Goal: Find specific page/section: Locate a particular part of the current website

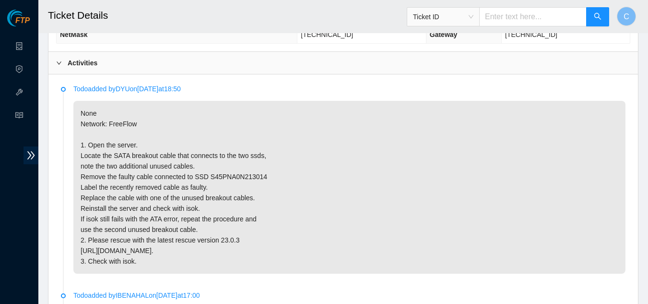
scroll to position [121, 0]
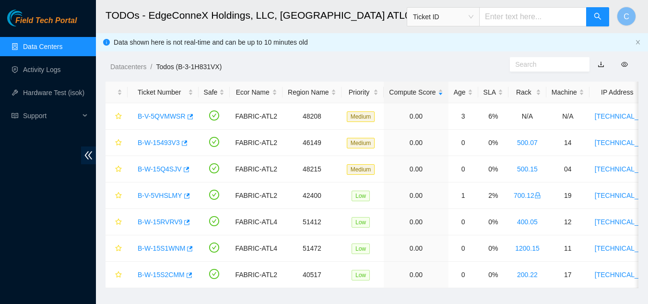
scroll to position [330, 0]
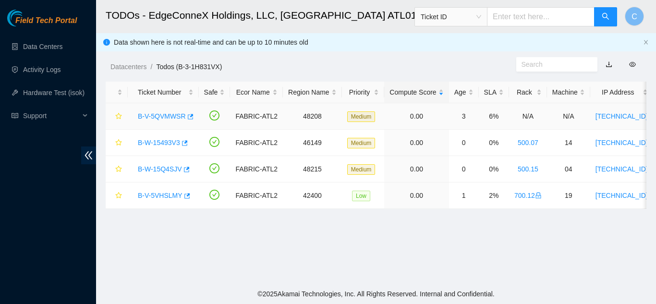
click at [174, 113] on link "B-V-5QVMWSR" at bounding box center [162, 116] width 48 height 8
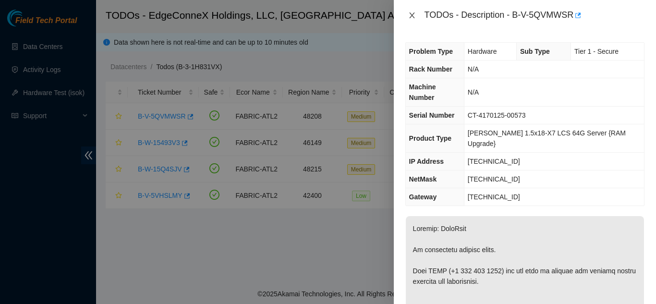
click at [407, 13] on button "Close" at bounding box center [411, 15] width 13 height 9
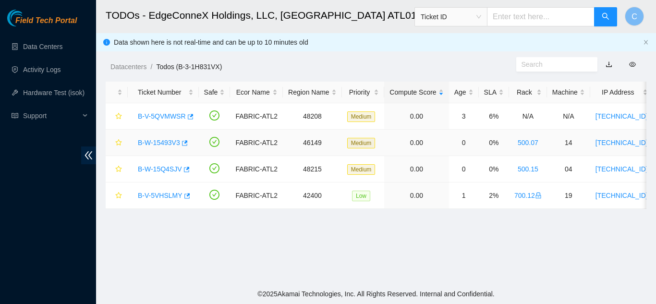
click at [150, 144] on link "B-W-15493V3" at bounding box center [159, 143] width 42 height 8
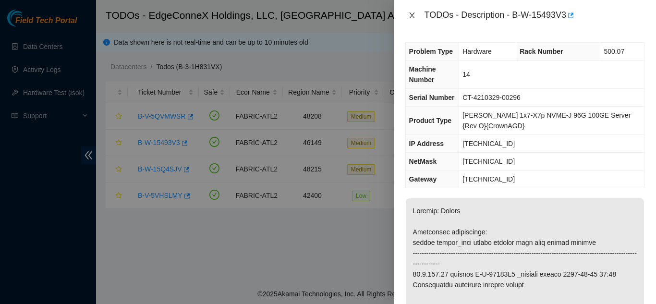
click at [406, 16] on button "Close" at bounding box center [411, 15] width 13 height 9
